Goal: Information Seeking & Learning: Learn about a topic

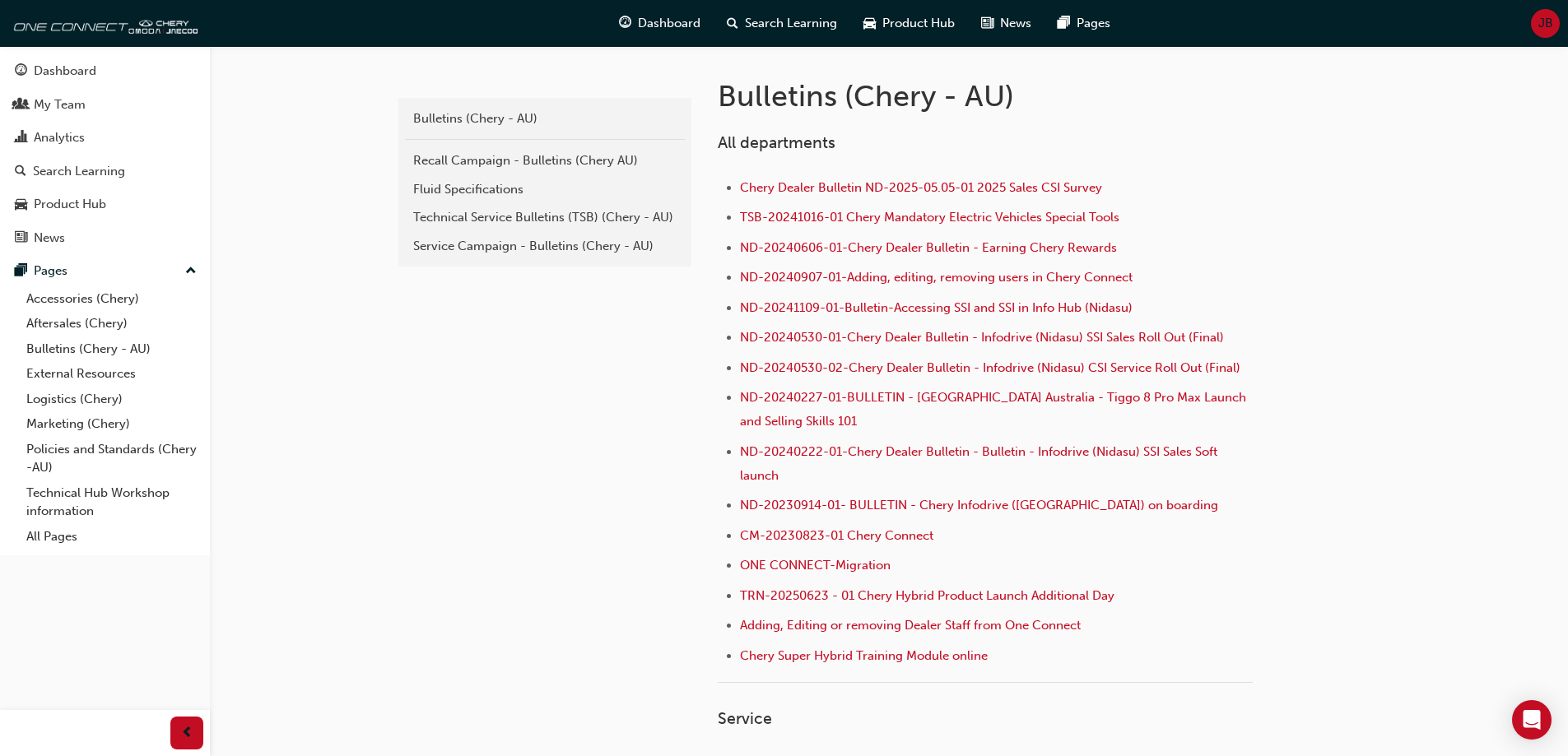
scroll to position [329, 0]
click at [479, 225] on div "Technical Service Bulletins (TSB) (Chery - AU)" at bounding box center [544, 218] width 264 height 19
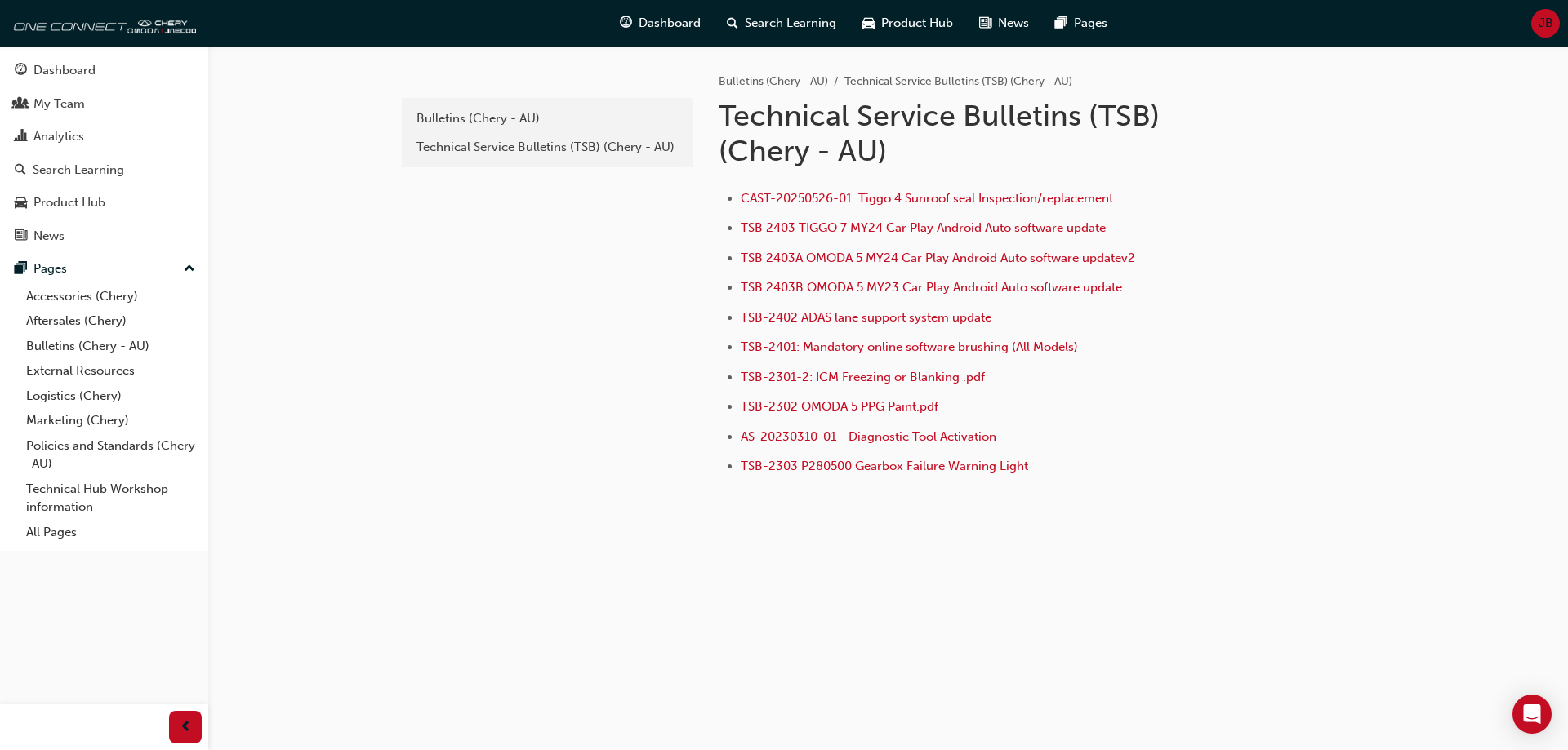
click at [809, 228] on span "TSB 2403 TIGGO 7 MY24 Car Play Android Auto software update" at bounding box center [924, 228] width 366 height 15
